Goal: Information Seeking & Learning: Learn about a topic

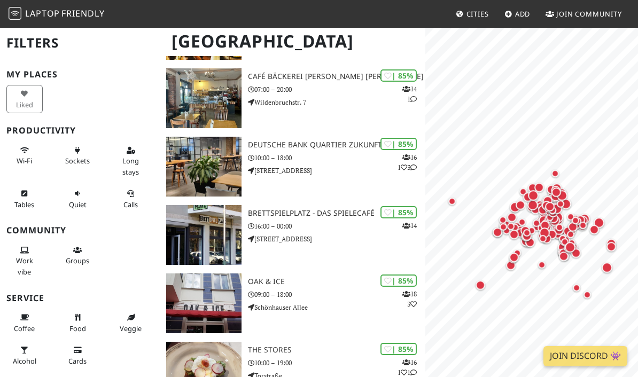
scroll to position [1115, 0]
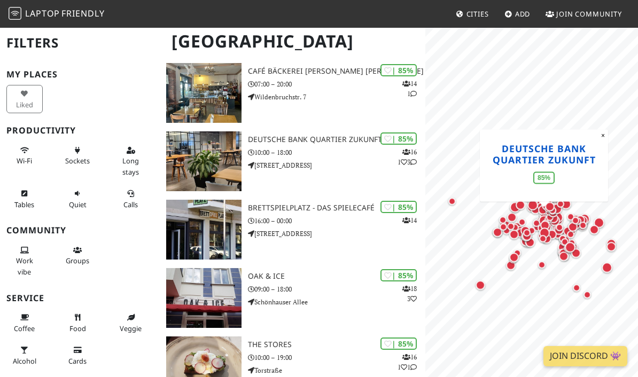
click at [497, 162] on link "Deutsche Bank Quartier Zukunft" at bounding box center [543, 154] width 103 height 24
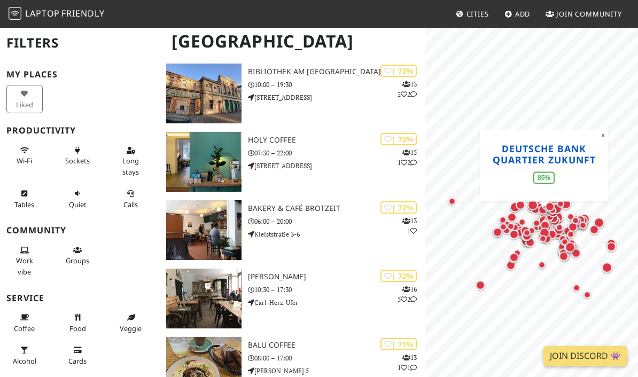
scroll to position [3644, 0]
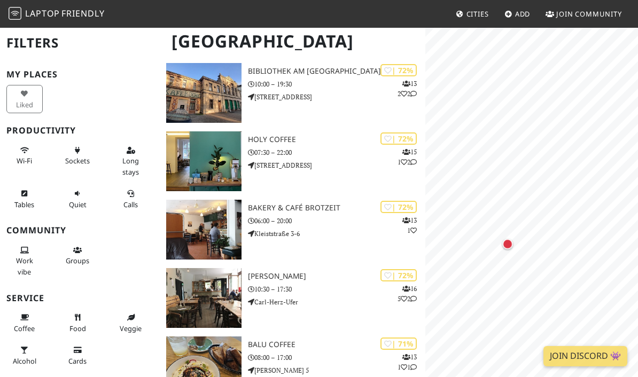
click at [504, 238] on div "Map marker" at bounding box center [507, 243] width 21 height 21
click at [503, 183] on link "Lories" at bounding box center [507, 182] width 37 height 13
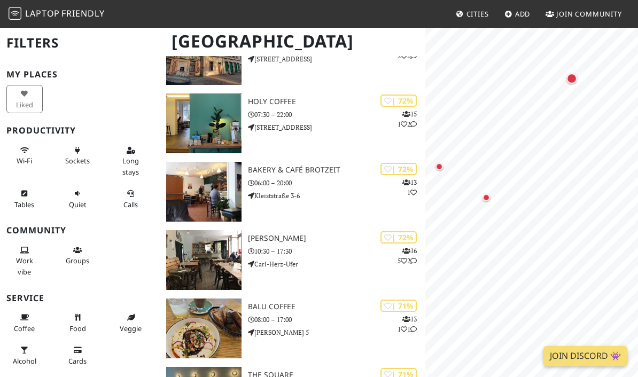
click at [493, 197] on div "Map marker" at bounding box center [485, 197] width 21 height 21
click at [443, 166] on div "Map marker" at bounding box center [438, 166] width 21 height 21
click at [538, 63] on div "Map marker" at bounding box center [536, 56] width 21 height 21
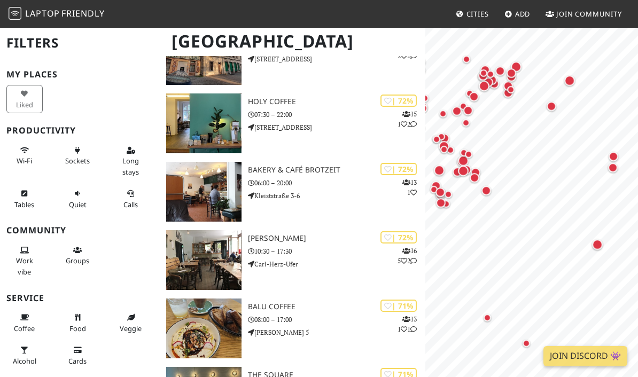
click at [616, 157] on div "Map marker" at bounding box center [612, 167] width 21 height 21
click at [610, 155] on div "Map marker" at bounding box center [613, 157] width 10 height 10
click at [551, 107] on div "Map marker" at bounding box center [551, 106] width 10 height 10
click at [568, 82] on div "Map marker" at bounding box center [569, 80] width 11 height 11
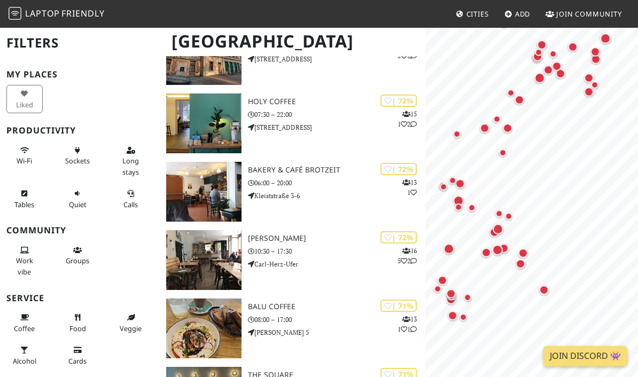
click at [505, 154] on div "Map marker" at bounding box center [502, 152] width 7 height 7
click at [507, 130] on div "Map marker" at bounding box center [508, 128] width 10 height 10
click at [496, 116] on div "Map marker" at bounding box center [496, 118] width 7 height 7
click at [487, 130] on div "Map marker" at bounding box center [485, 128] width 10 height 10
click at [456, 136] on div "Map marker" at bounding box center [456, 133] width 7 height 7
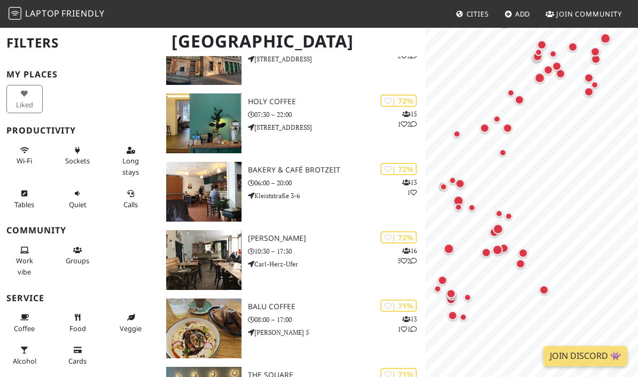
click at [518, 102] on div "Map marker" at bounding box center [519, 100] width 10 height 10
click at [509, 91] on div "Map marker" at bounding box center [518, 99] width 21 height 21
click at [507, 93] on div "Map marker" at bounding box center [510, 92] width 7 height 7
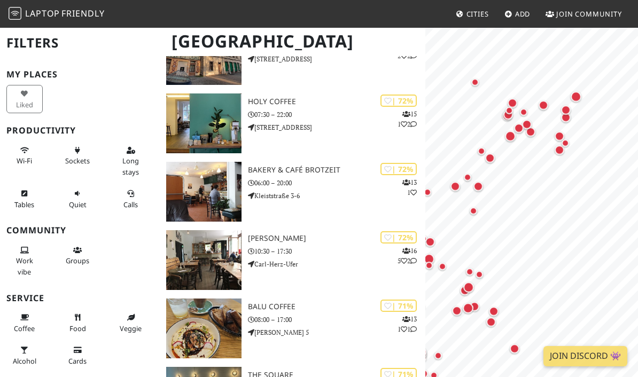
click at [509, 138] on div "Map marker" at bounding box center [510, 136] width 11 height 11
click at [515, 128] on div "Map marker" at bounding box center [509, 136] width 21 height 21
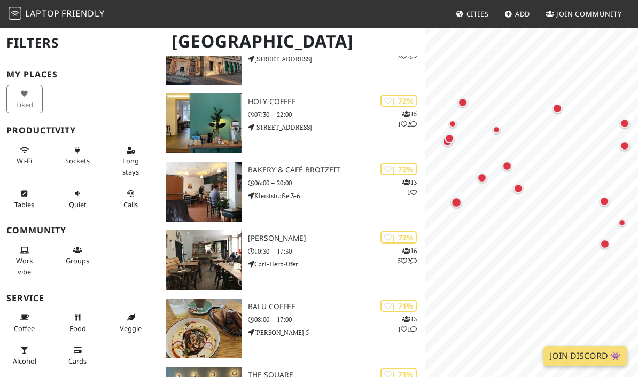
click at [508, 168] on div "Map marker" at bounding box center [507, 166] width 10 height 10
click at [483, 183] on div "Map marker" at bounding box center [481, 177] width 21 height 21
click at [449, 142] on div "Map marker" at bounding box center [449, 139] width 10 height 10
click at [460, 100] on div "Map marker" at bounding box center [463, 103] width 10 height 10
click at [519, 184] on div "Map marker" at bounding box center [518, 189] width 10 height 10
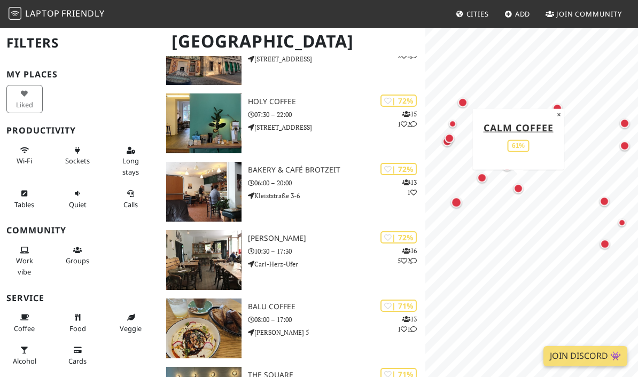
click at [600, 253] on div "Map marker" at bounding box center [604, 243] width 21 height 21
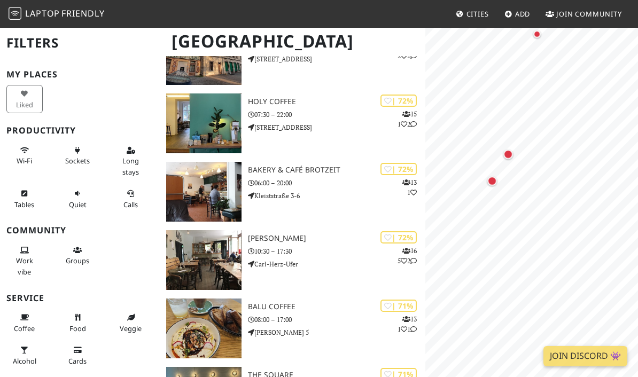
click at [506, 156] on div "Map marker" at bounding box center [508, 155] width 10 height 10
click at [493, 183] on div "Map marker" at bounding box center [492, 181] width 10 height 10
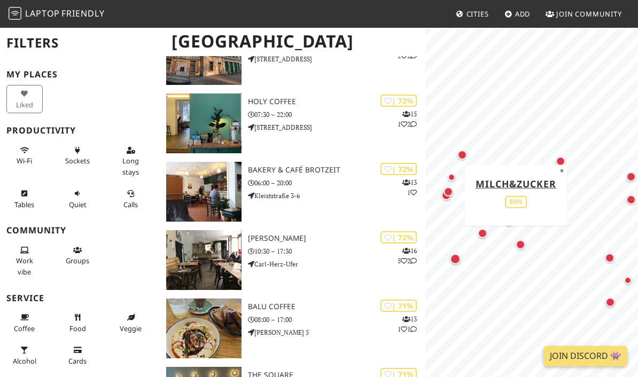
click at [631, 176] on div "Map marker" at bounding box center [631, 177] width 10 height 10
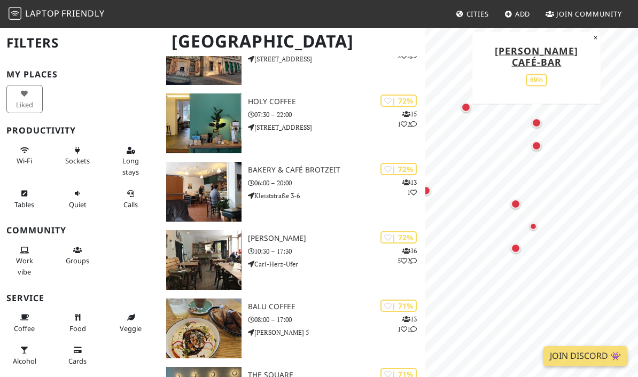
click at [535, 145] on div "Map marker" at bounding box center [536, 146] width 10 height 10
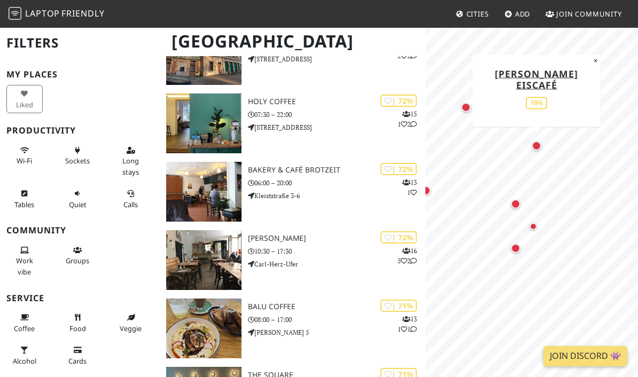
click at [516, 204] on div "Map marker" at bounding box center [516, 204] width 10 height 10
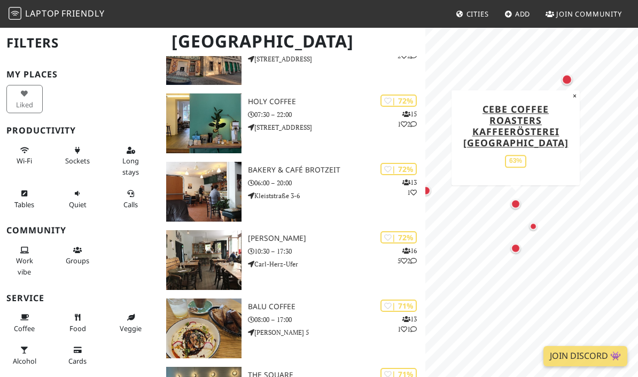
click at [535, 228] on div "Map marker" at bounding box center [532, 226] width 7 height 7
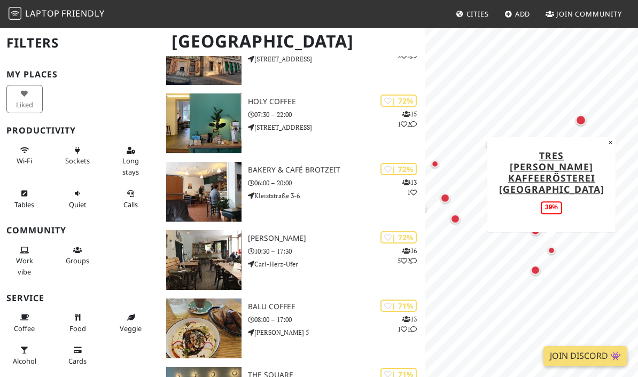
click at [584, 122] on div "Map marker" at bounding box center [580, 120] width 11 height 11
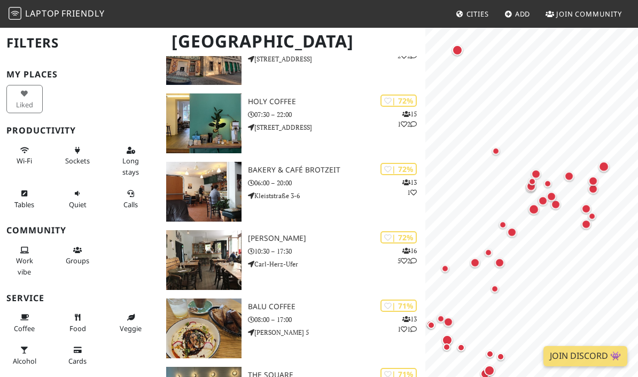
click at [497, 153] on div "Map marker" at bounding box center [495, 150] width 7 height 7
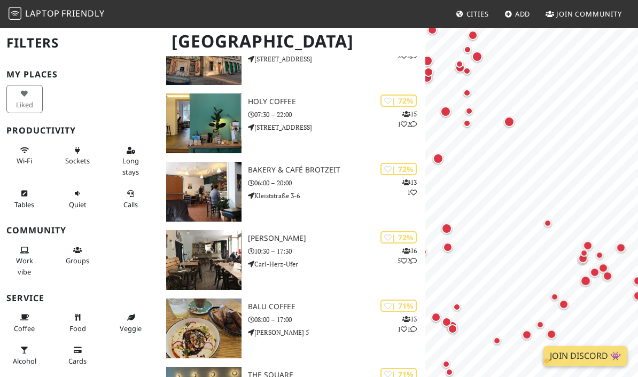
click at [513, 120] on div "Map marker" at bounding box center [509, 121] width 11 height 11
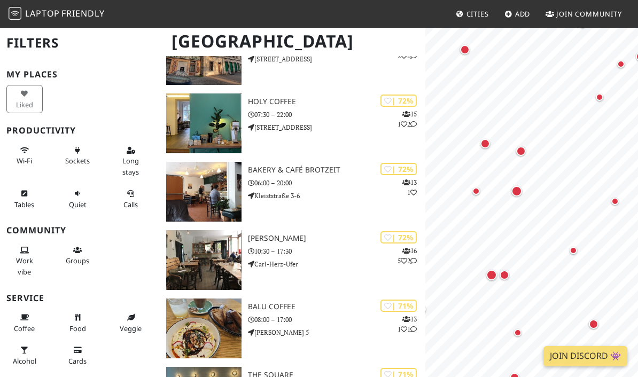
click at [518, 154] on div "Map marker" at bounding box center [521, 151] width 10 height 10
click at [477, 192] on div "Map marker" at bounding box center [475, 190] width 7 height 7
click at [519, 193] on div "Map marker" at bounding box center [516, 191] width 11 height 11
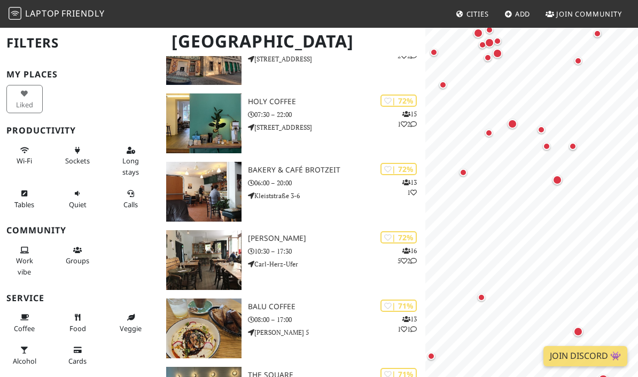
click at [466, 175] on div "Map marker" at bounding box center [462, 172] width 7 height 7
click at [567, 181] on div "Map marker" at bounding box center [556, 179] width 21 height 21
click at [492, 133] on div "Map marker" at bounding box center [488, 132] width 7 height 7
click at [507, 126] on div "Map marker" at bounding box center [512, 124] width 10 height 10
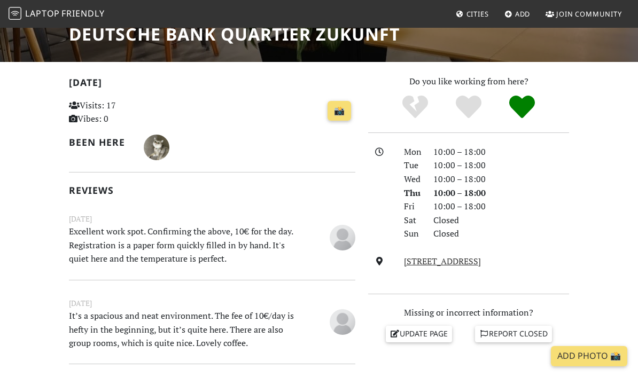
scroll to position [186, 0]
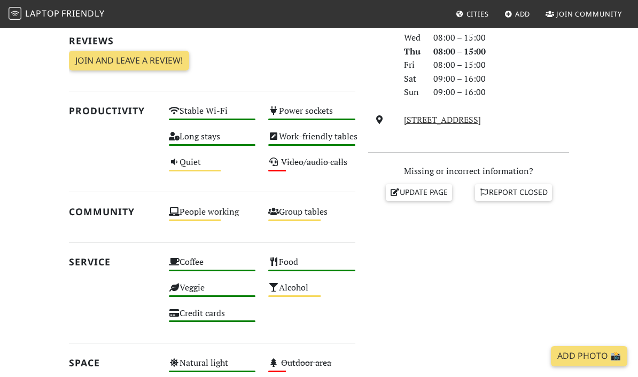
scroll to position [326, 0]
